Goal: Task Accomplishment & Management: Manage account settings

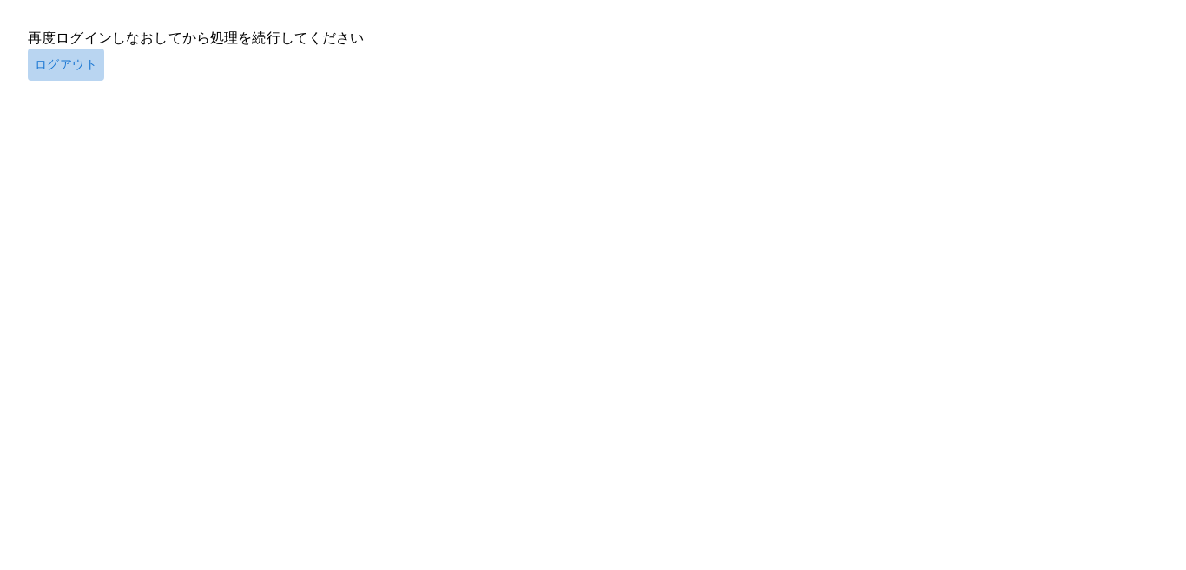
click at [65, 67] on button "ログアウト" at bounding box center [66, 65] width 76 height 32
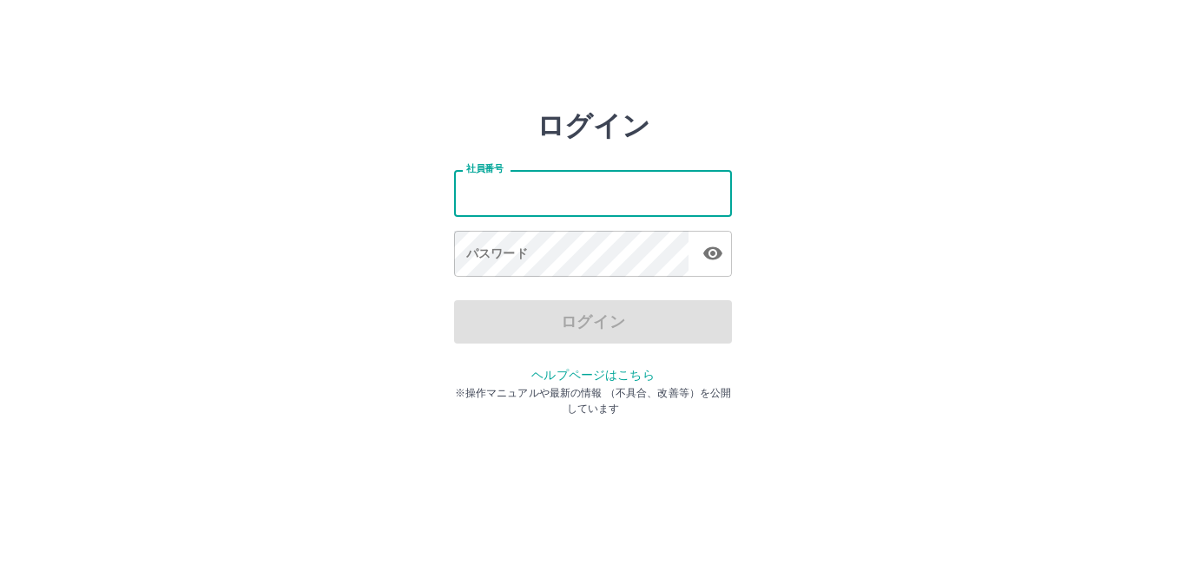
click at [625, 201] on input "社員番号" at bounding box center [593, 193] width 278 height 46
type input "*******"
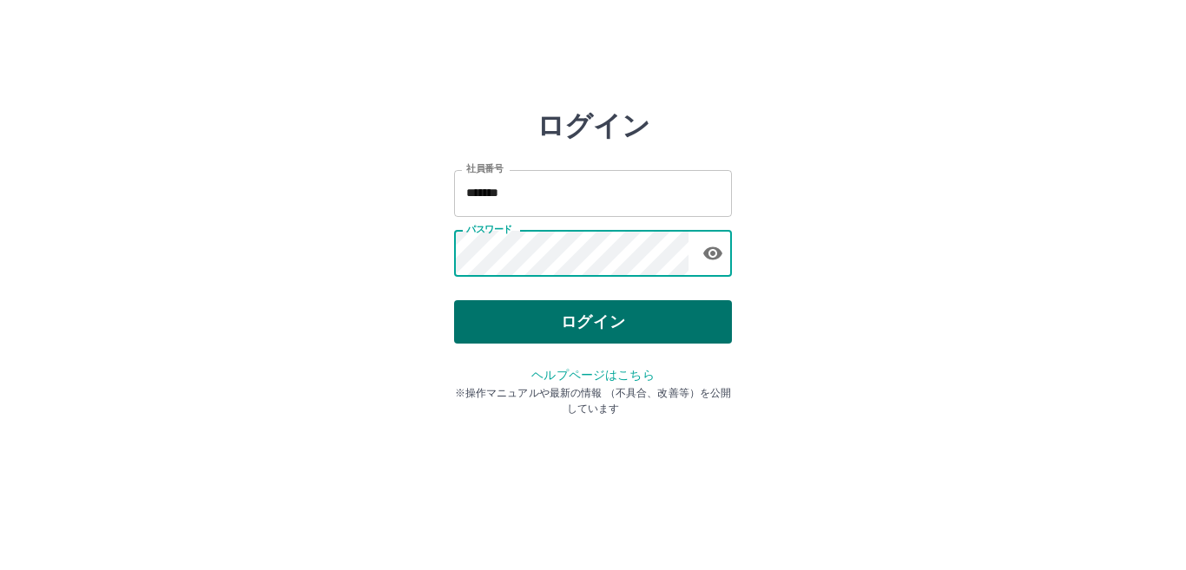
click at [573, 323] on button "ログイン" at bounding box center [593, 321] width 278 height 43
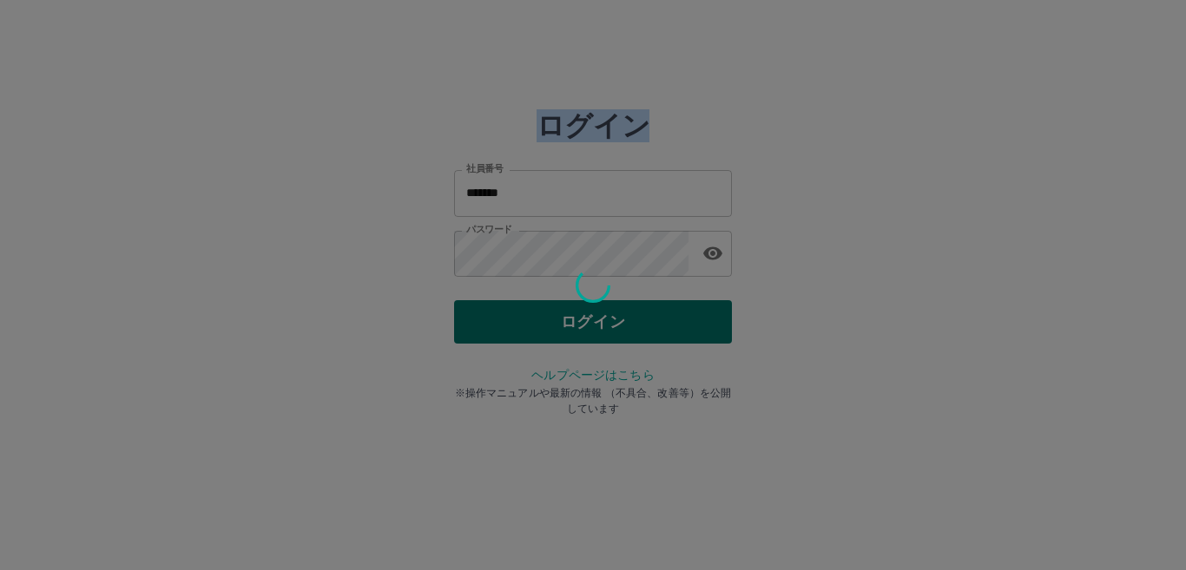
click at [573, 323] on div at bounding box center [593, 285] width 1186 height 570
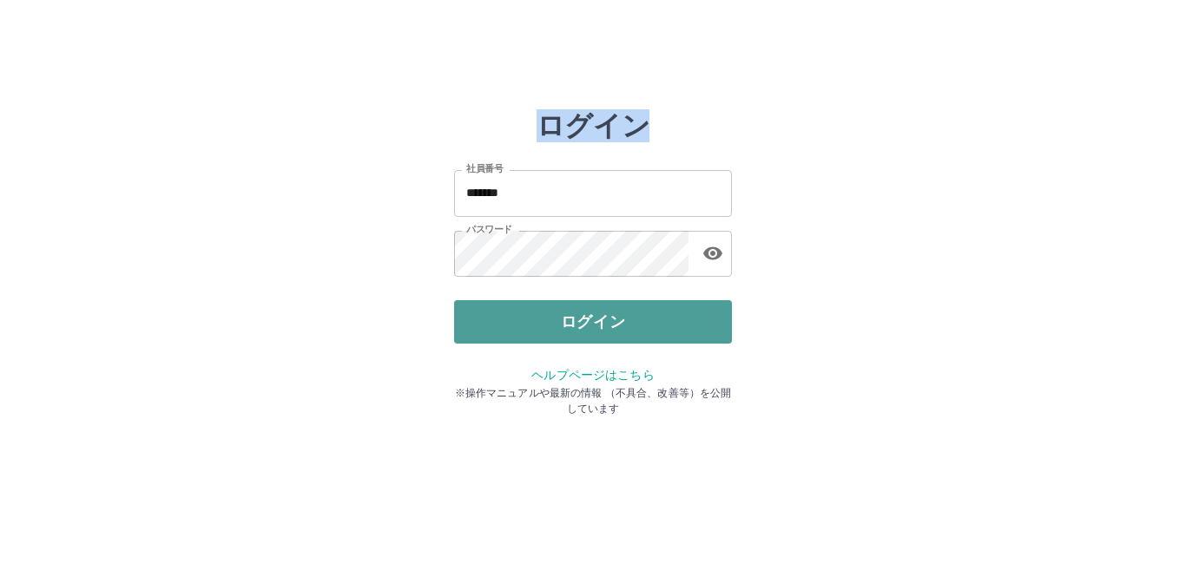
click at [573, 319] on button "ログイン" at bounding box center [593, 321] width 278 height 43
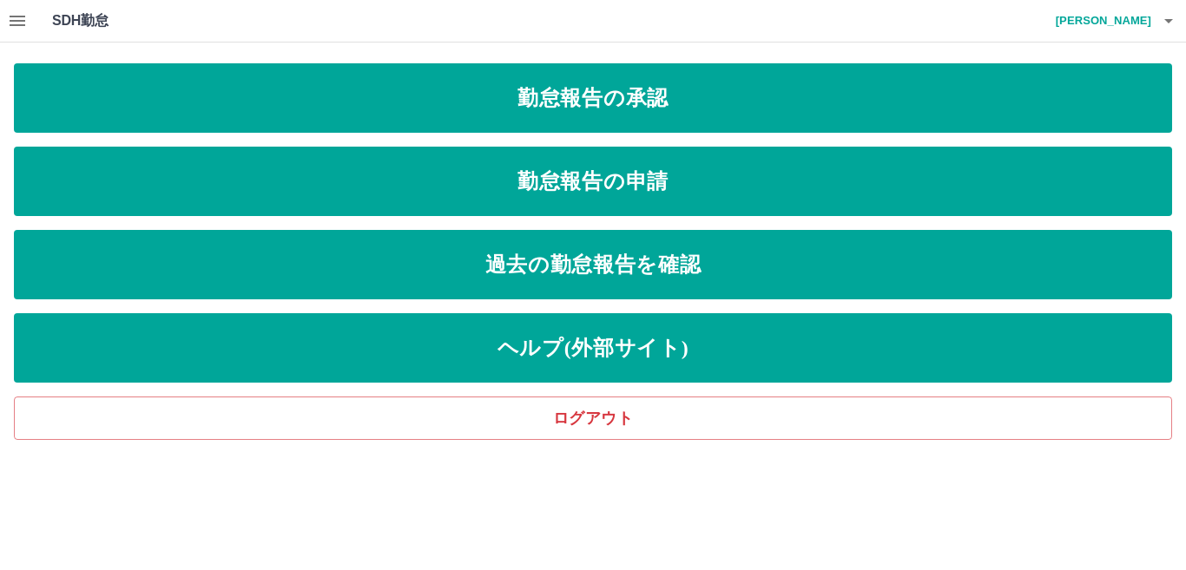
click at [21, 11] on icon "button" at bounding box center [17, 20] width 21 height 21
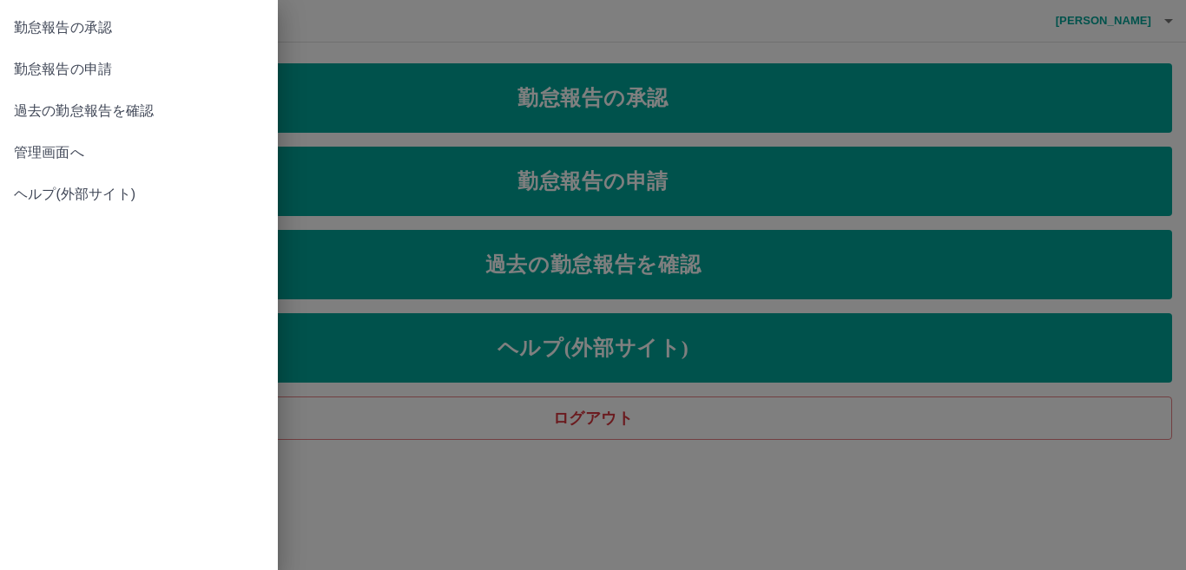
click at [43, 150] on span "管理画面へ" at bounding box center [139, 152] width 250 height 21
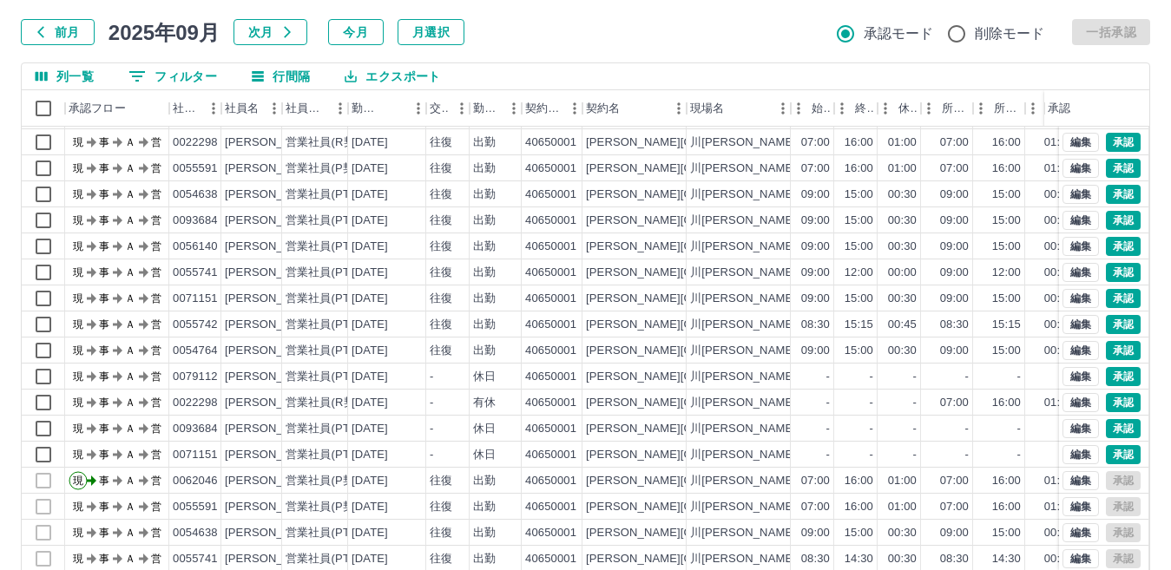
scroll to position [163, 0]
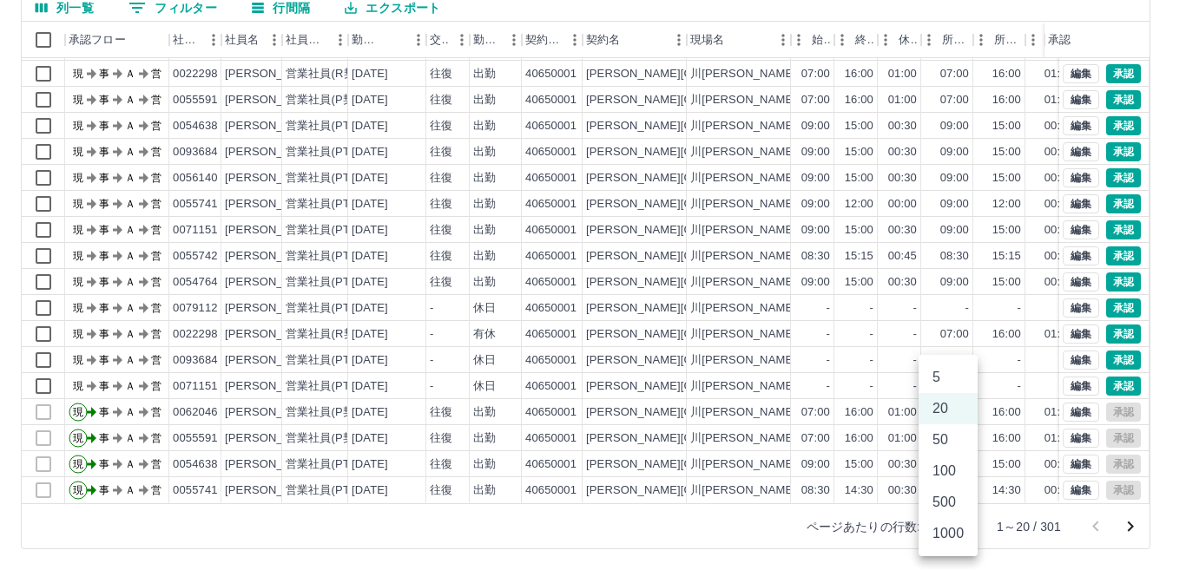
click at [958, 528] on body "SDH勤怠 [PERSON_NAME] 勤務実績承認 前月 [DATE] 次月 今月 月選択 承認モード 削除モード 一括承認 列一覧 0 フィルター 行間隔…" at bounding box center [593, 204] width 1186 height 734
click at [940, 500] on li "500" at bounding box center [948, 502] width 59 height 31
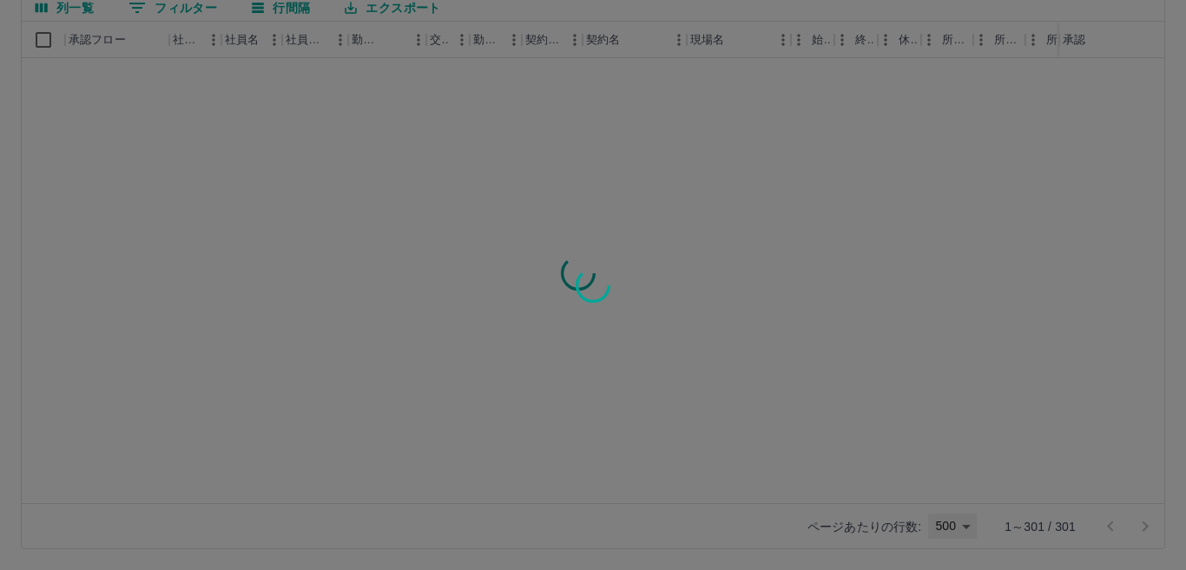
type input "***"
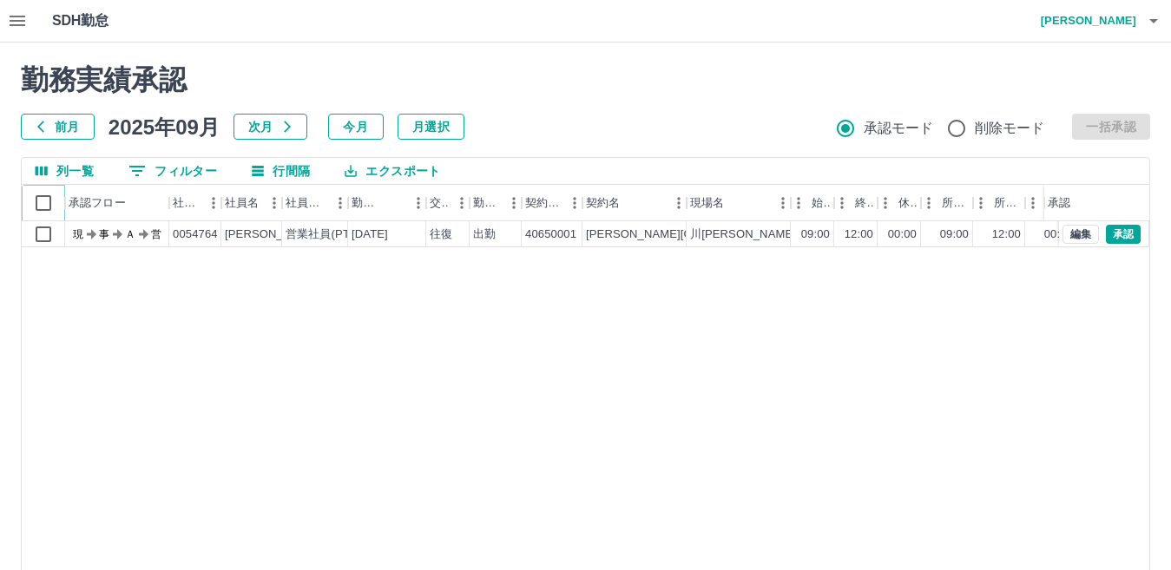
scroll to position [1563, 0]
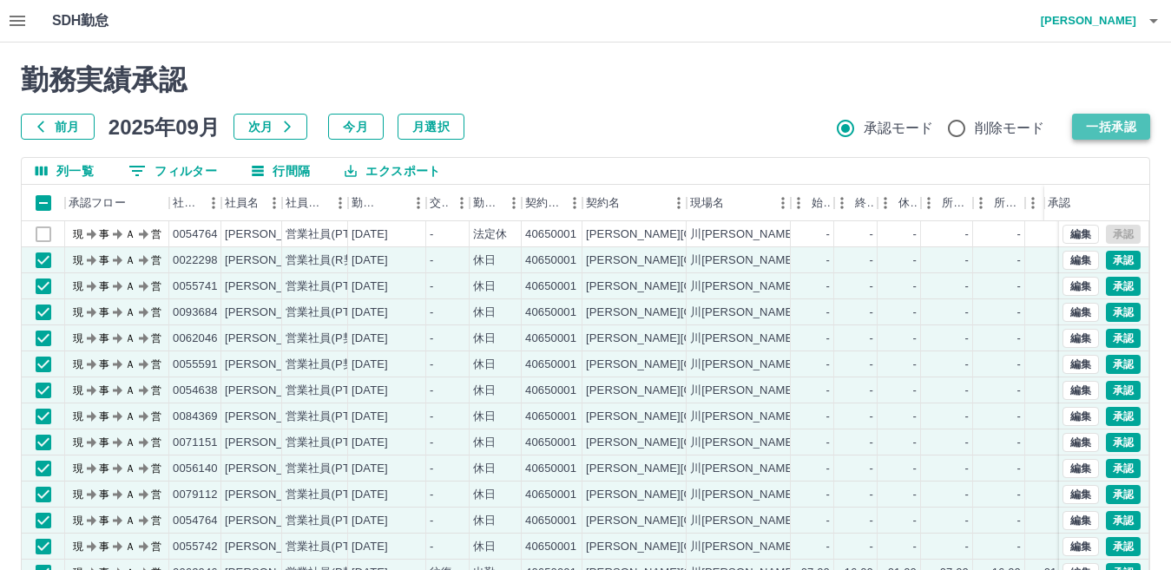
click at [1128, 126] on button "一括承認" at bounding box center [1111, 127] width 78 height 26
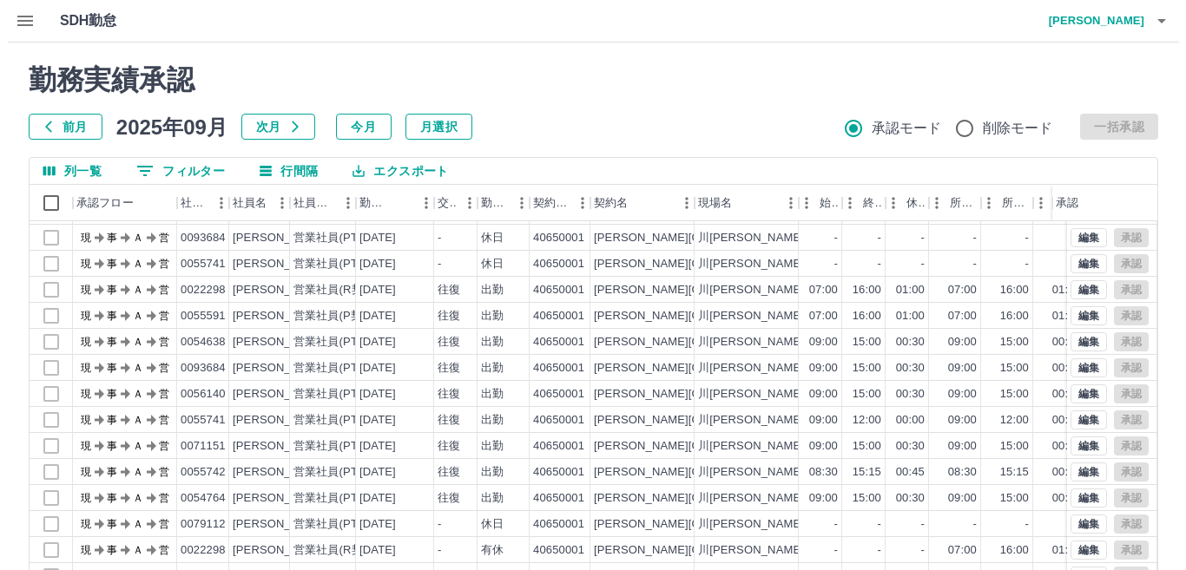
scroll to position [0, 0]
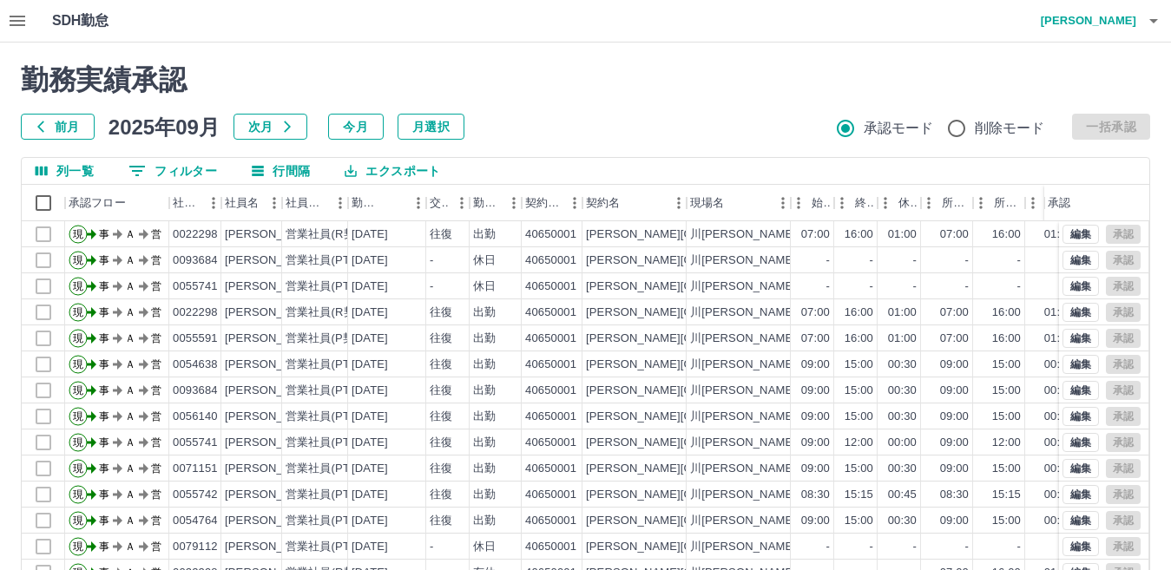
click at [1153, 22] on icon "button" at bounding box center [1154, 21] width 9 height 4
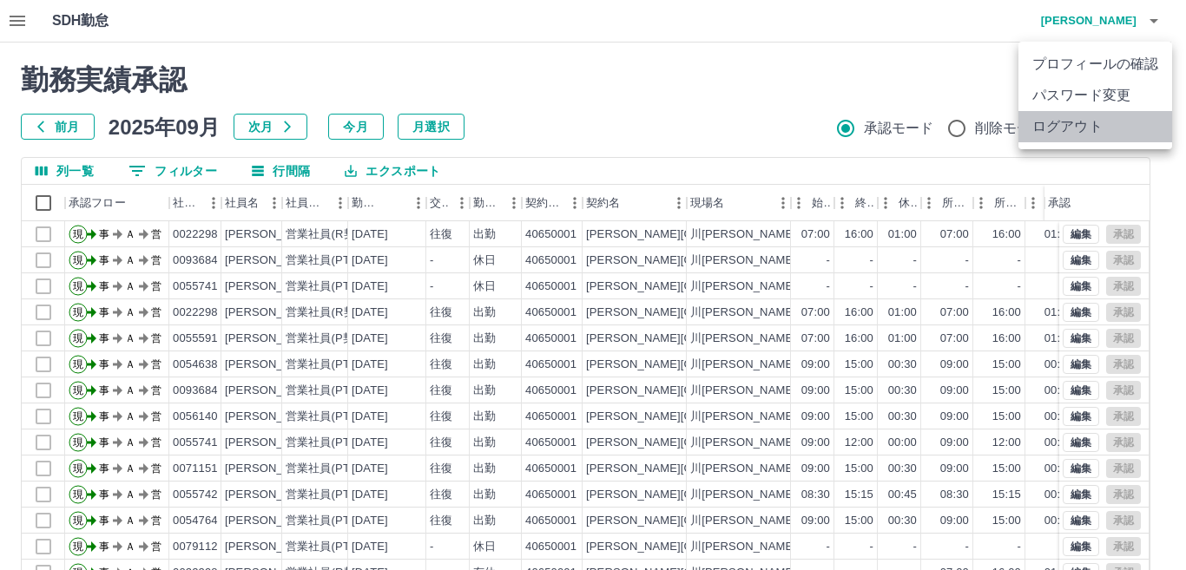
click at [1089, 122] on li "ログアウト" at bounding box center [1095, 126] width 154 height 31
click at [1062, 124] on li "ログアウト" at bounding box center [1095, 126] width 154 height 31
